Goal: Task Accomplishment & Management: Manage account settings

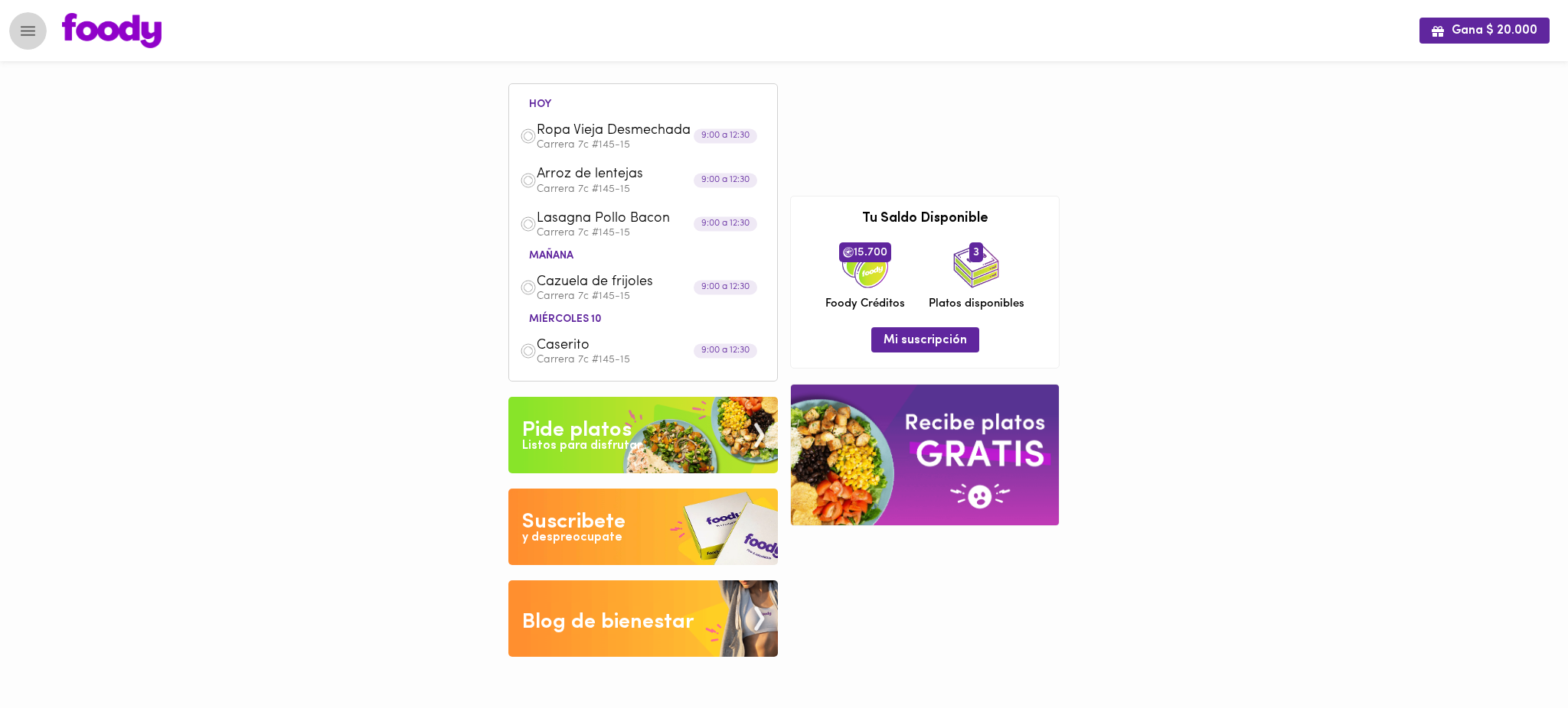
click at [30, 23] on icon "Menu" at bounding box center [28, 30] width 19 height 19
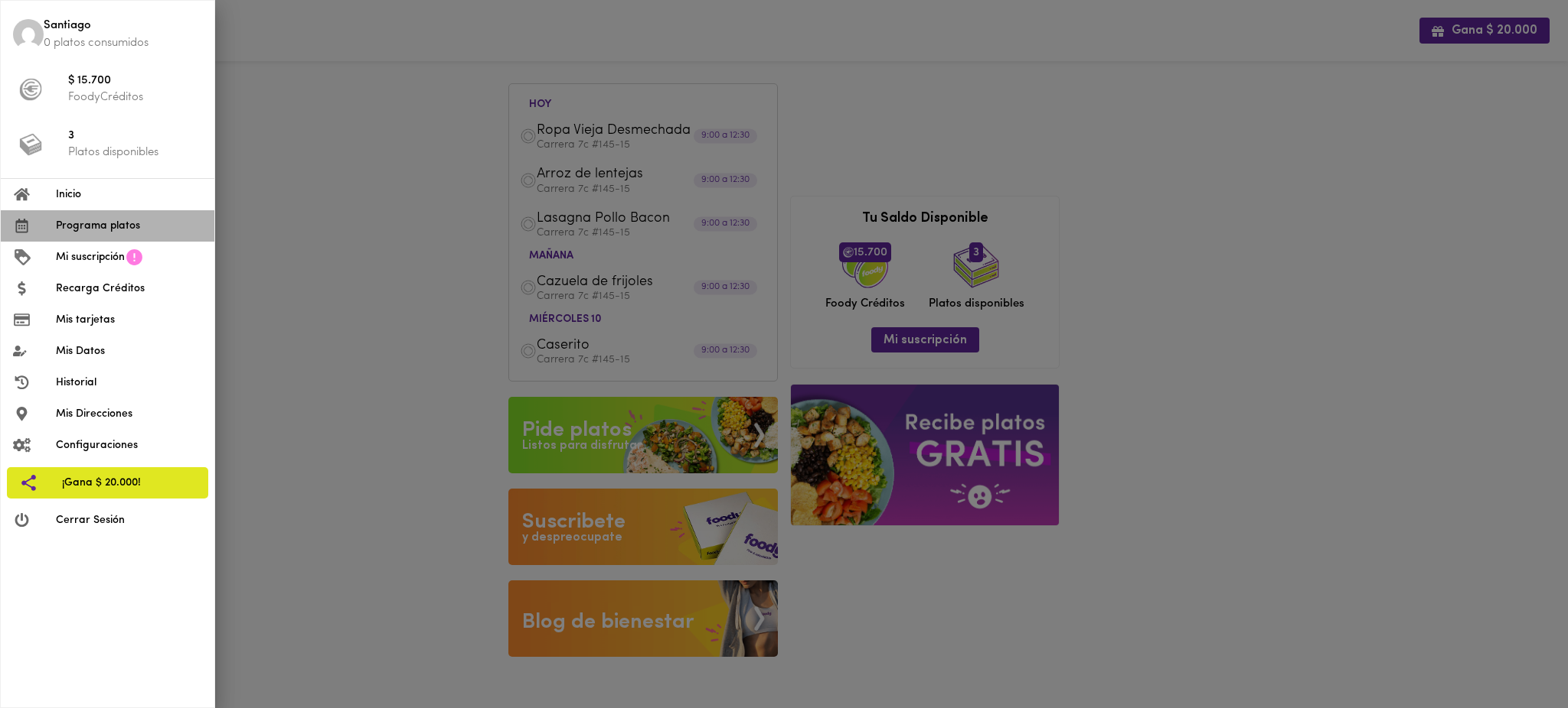
click at [88, 226] on span "Programa platos" at bounding box center [129, 226] width 146 height 16
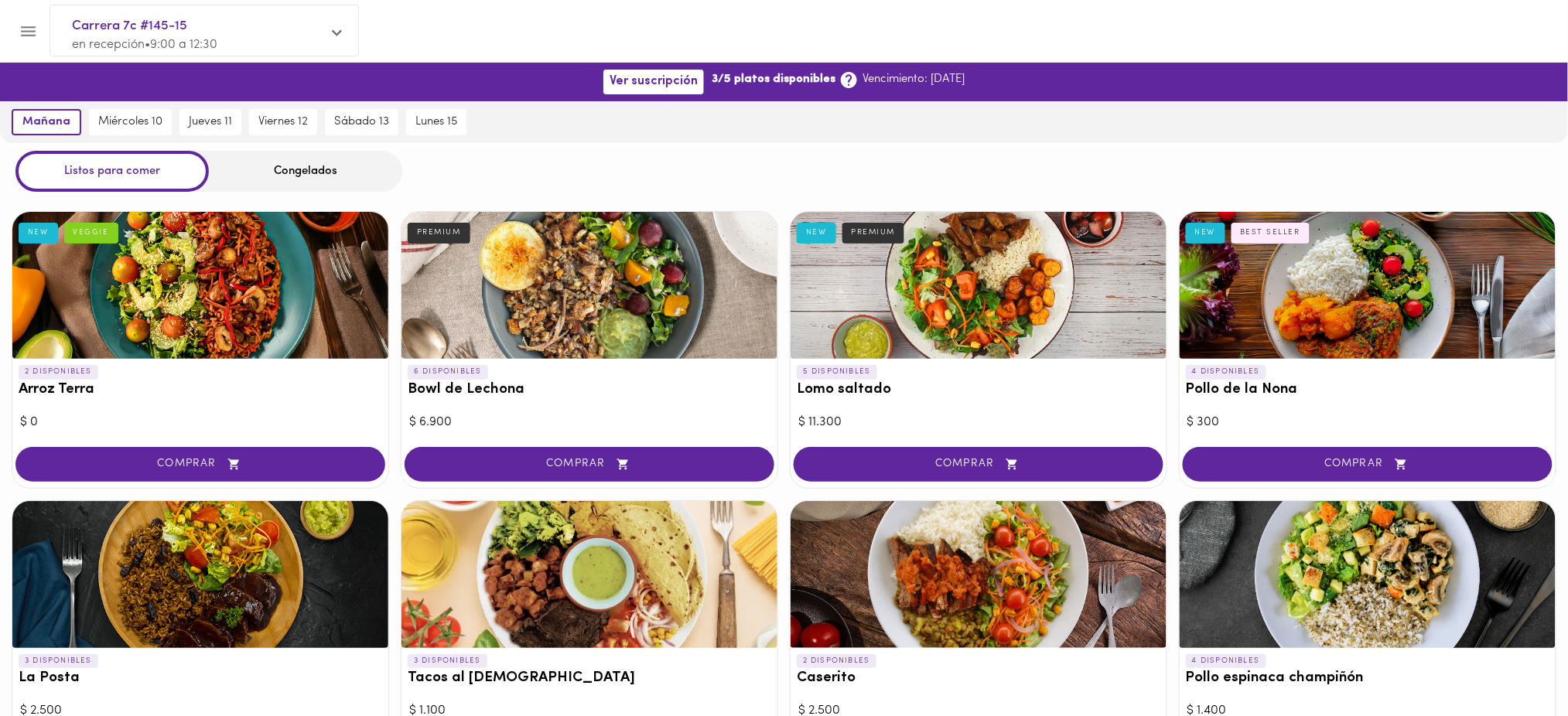
click at [309, 169] on div "Congelados" at bounding box center [305, 171] width 194 height 41
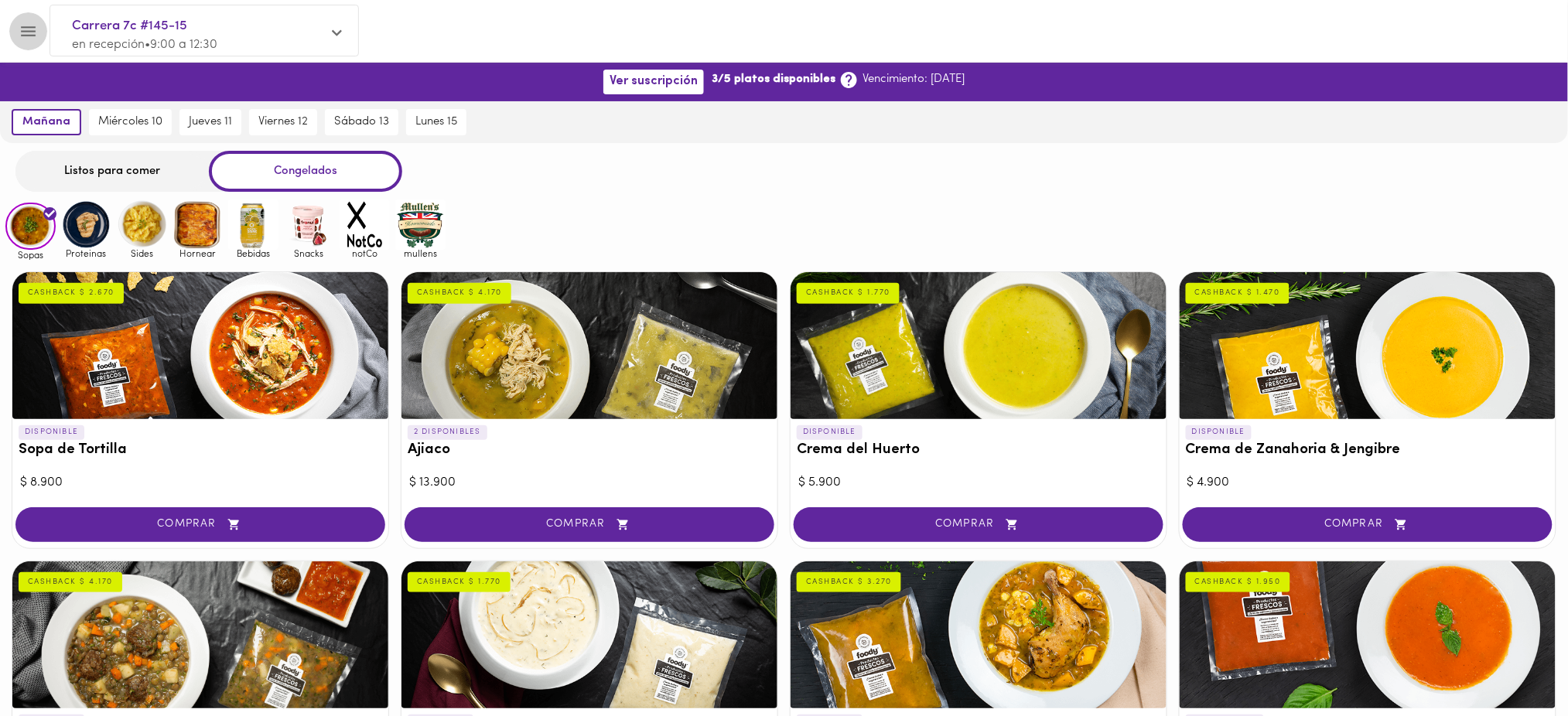
click at [26, 30] on icon "Menu" at bounding box center [28, 31] width 15 height 10
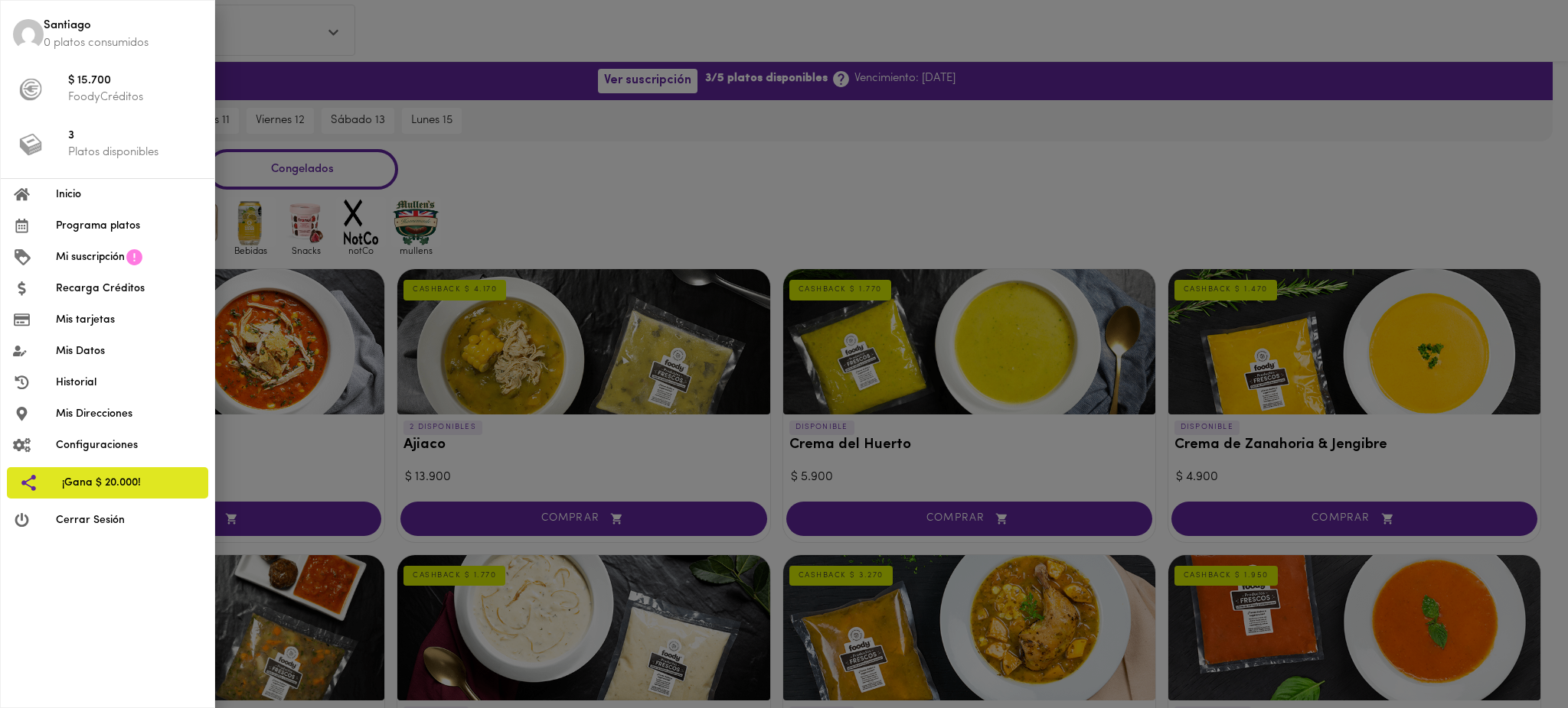
click at [84, 255] on span "Mi suscripción" at bounding box center [90, 257] width 69 height 16
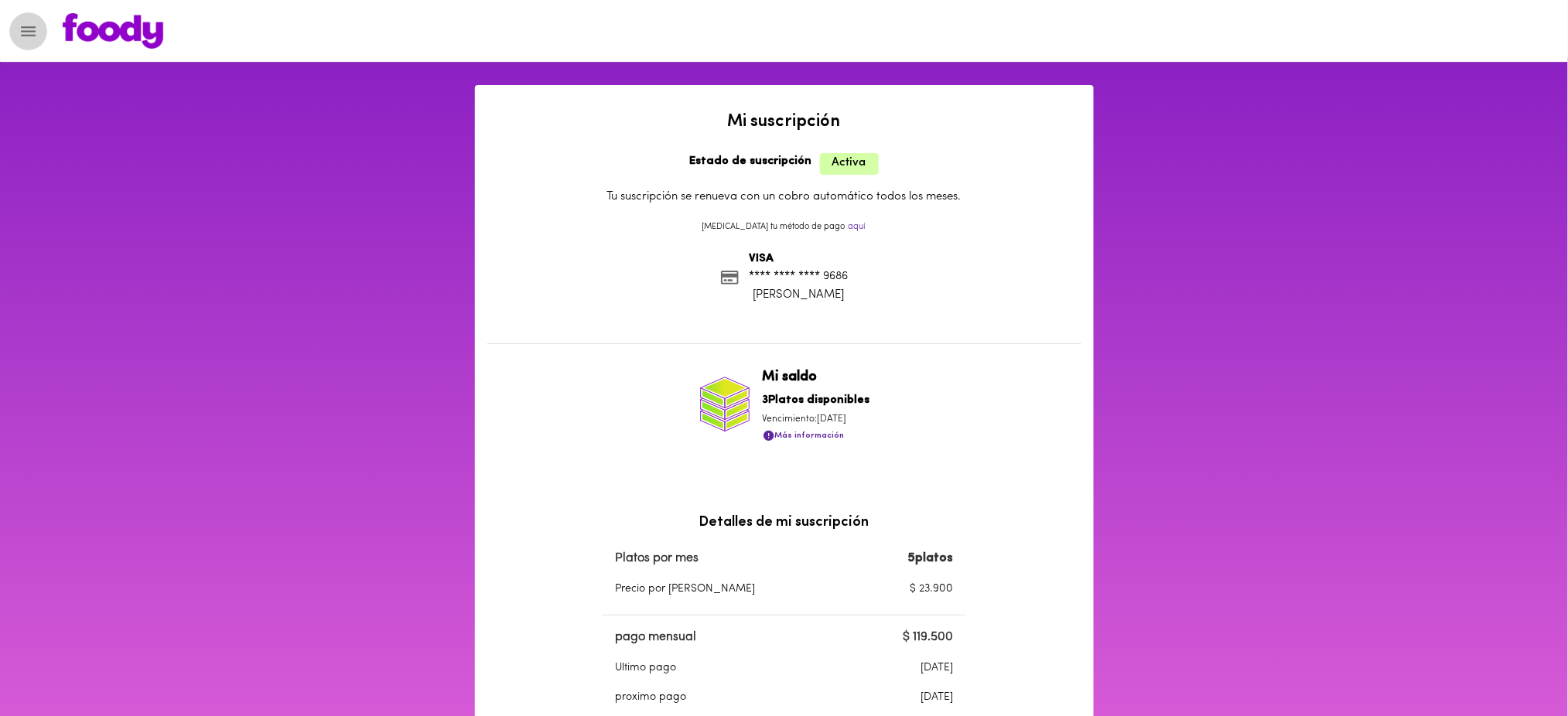
click at [27, 36] on icon "Menu" at bounding box center [28, 31] width 20 height 20
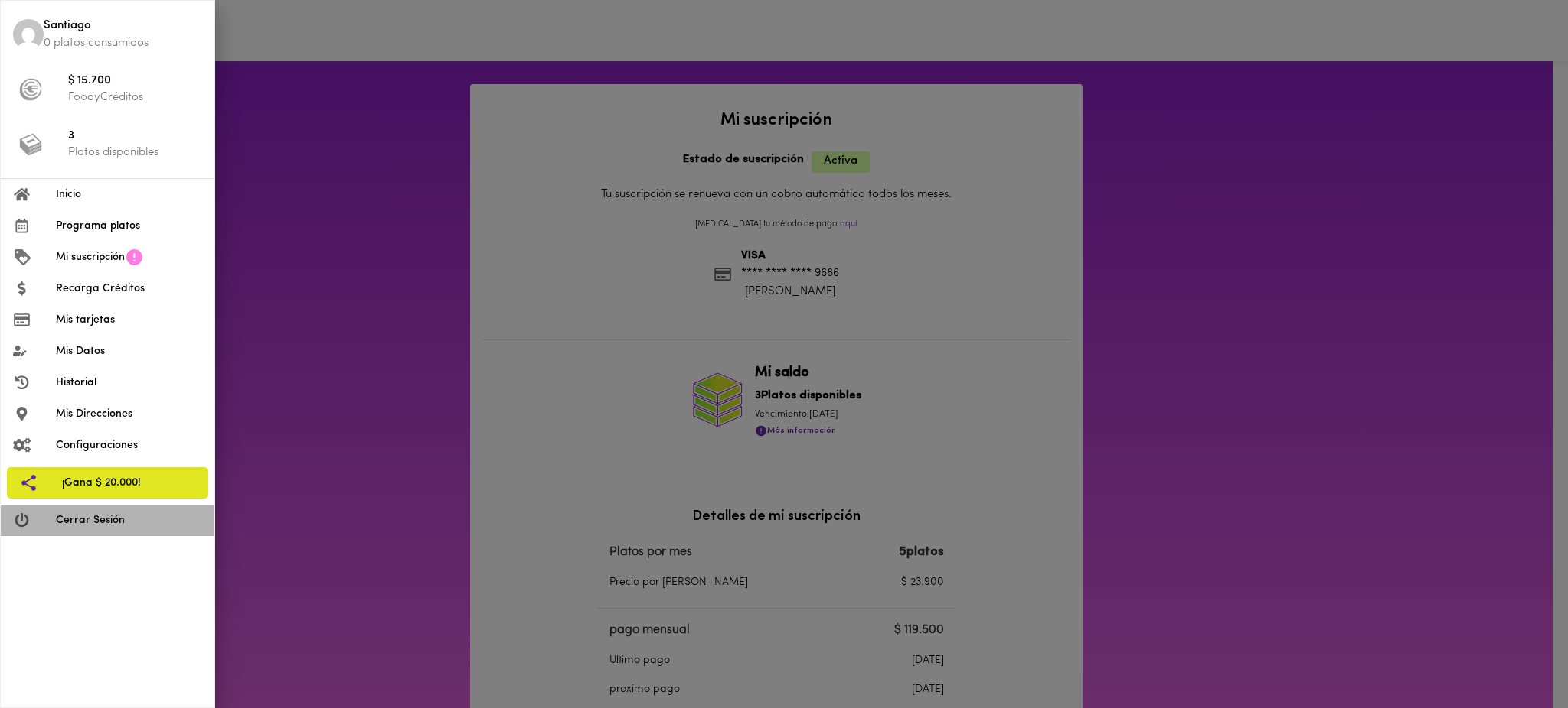
click at [84, 522] on span "Cerrar Sesión" at bounding box center [129, 520] width 146 height 16
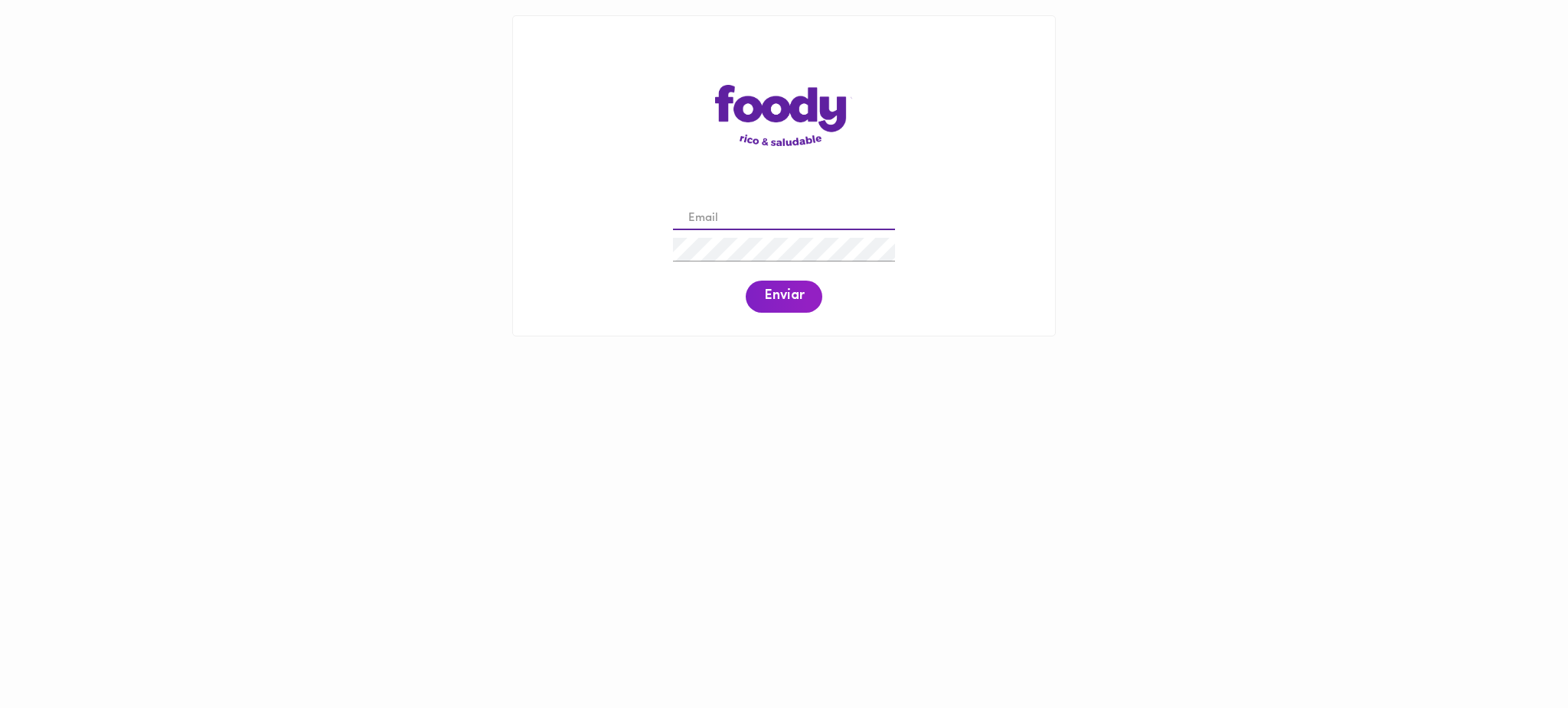
click at [757, 218] on input "email" at bounding box center [783, 219] width 222 height 24
type input "[EMAIL_ADDRESS][DOMAIN_NAME]"
click at [777, 305] on span "Enviar" at bounding box center [783, 296] width 40 height 17
